Goal: Information Seeking & Learning: Learn about a topic

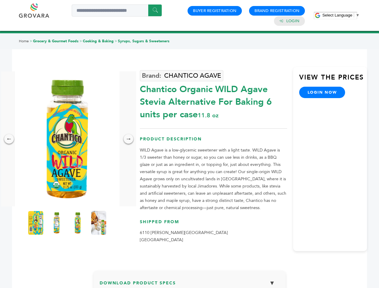
click at [340, 15] on span "Select Language" at bounding box center [337, 15] width 30 height 4
click at [67, 139] on img at bounding box center [67, 138] width 104 height 135
click at [0, 0] on div "×" at bounding box center [0, 0] width 0 height 0
click at [128, 139] on div "→" at bounding box center [128, 139] width 10 height 10
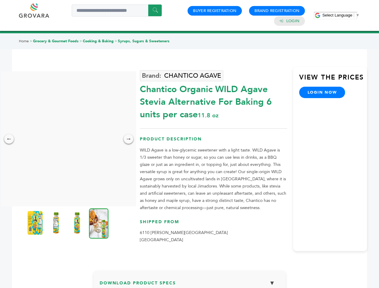
click at [36, 223] on img at bounding box center [35, 223] width 15 height 24
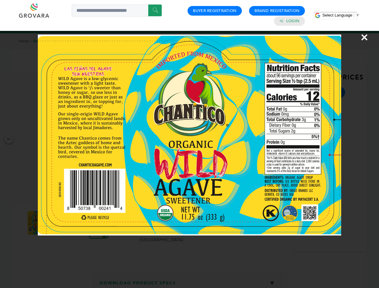
click at [57, 223] on div "×" at bounding box center [189, 144] width 379 height 288
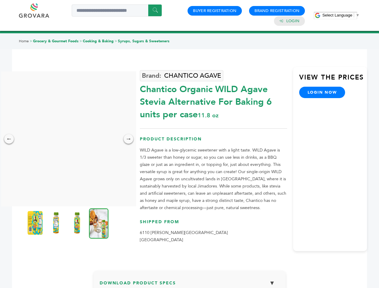
click at [78, 223] on img at bounding box center [77, 223] width 15 height 24
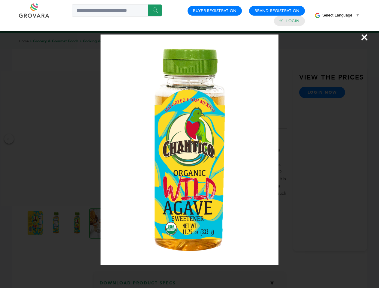
click at [99, 223] on div "×" at bounding box center [189, 144] width 379 height 288
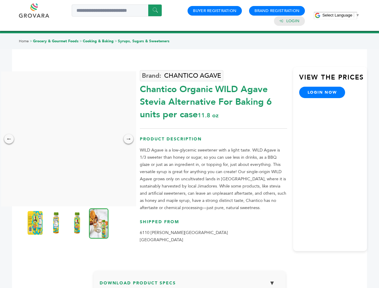
click at [189, 282] on h3 "Download Product Specs ▼" at bounding box center [190, 284] width 180 height 17
